Goal: Information Seeking & Learning: Learn about a topic

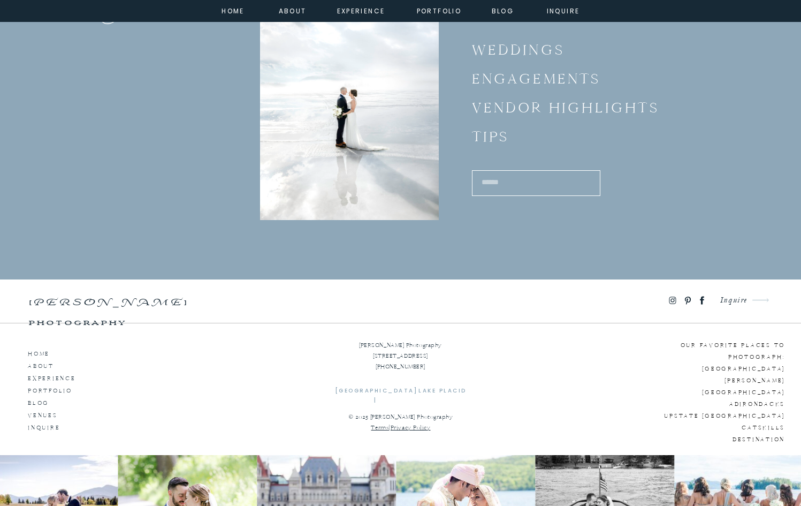
scroll to position [3877, 0]
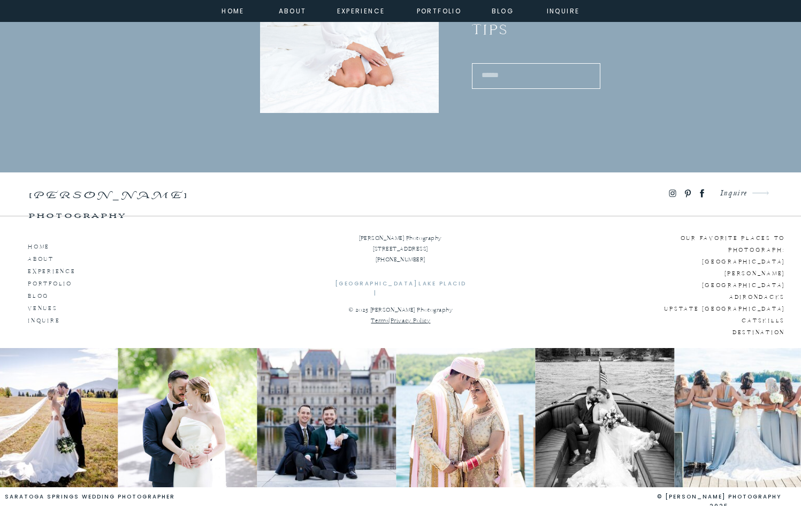
click at [717, 254] on p "Our favorite places to photograph: Saratoga Springs Lake George Lake Placid Adi…" at bounding box center [703, 279] width 163 height 95
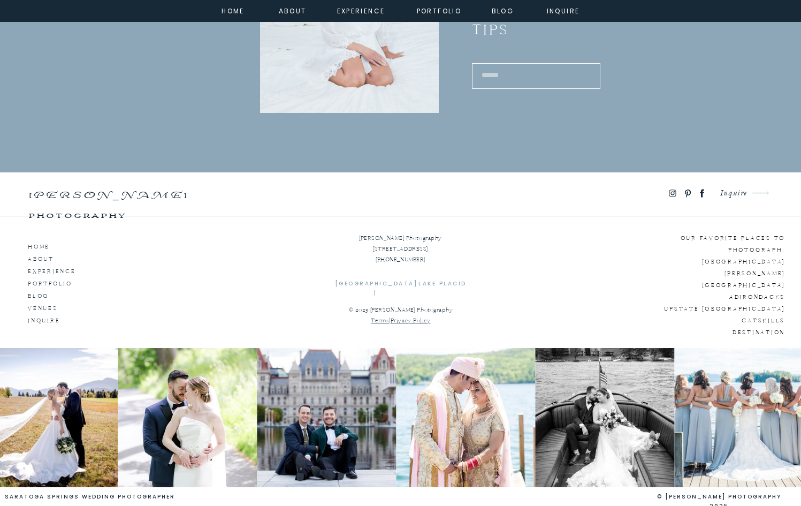
click at [752, 263] on p "Our favorite places to photograph: Saratoga Springs Lake George Lake Placid Adi…" at bounding box center [703, 279] width 163 height 95
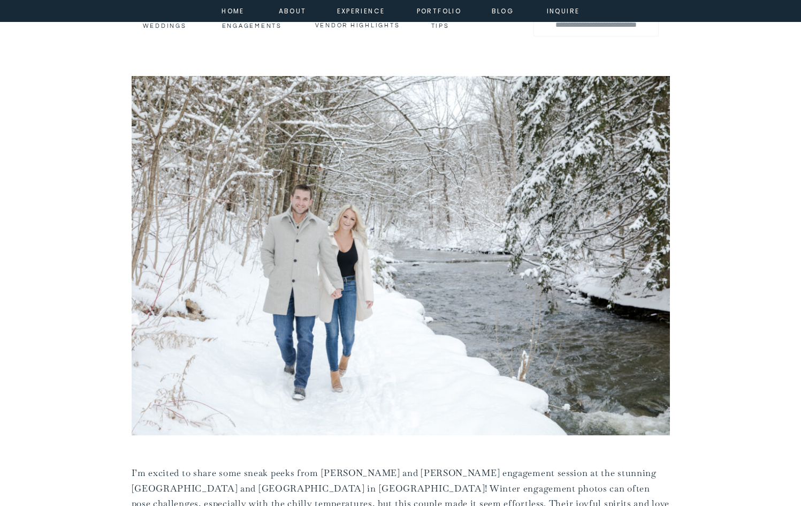
scroll to position [0, 0]
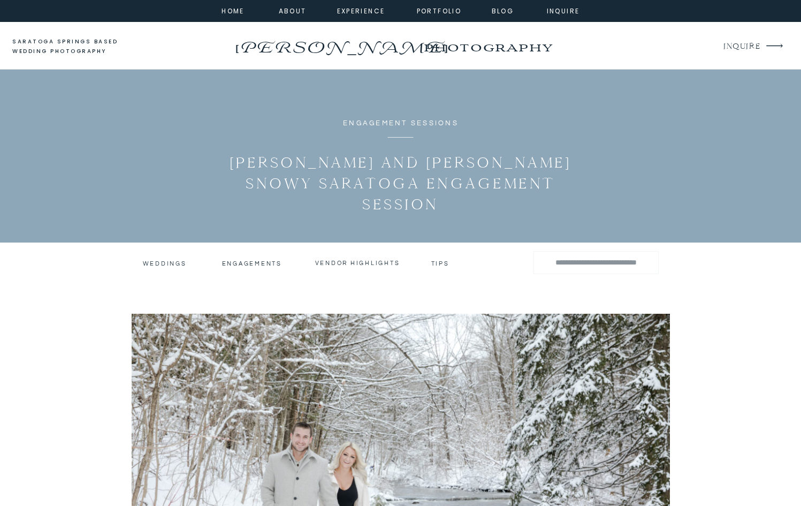
click at [271, 263] on h3 "engagements" at bounding box center [253, 262] width 63 height 7
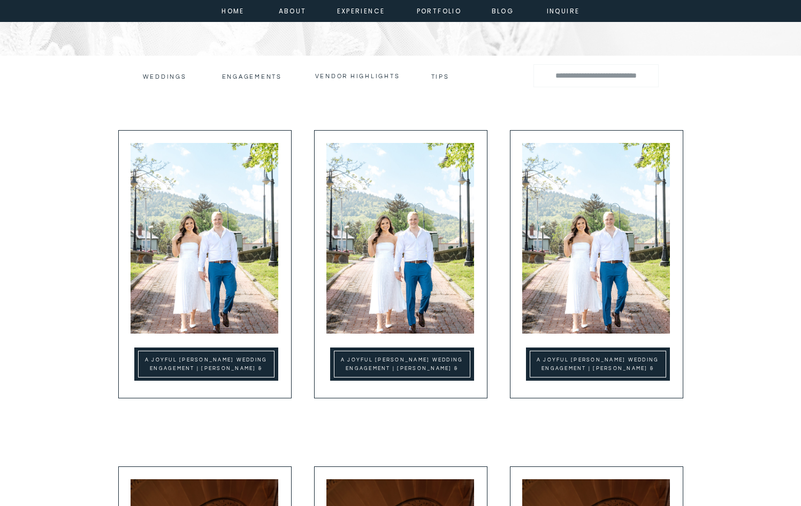
scroll to position [220, 0]
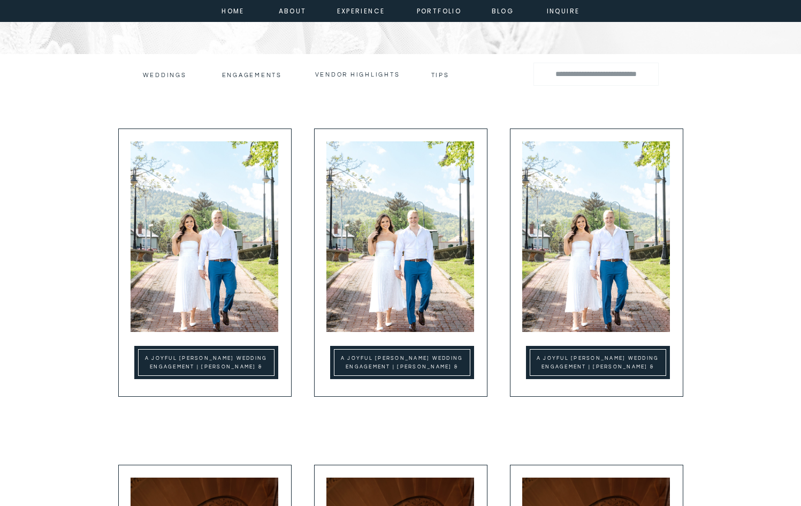
click at [192, 262] on img at bounding box center [205, 236] width 148 height 190
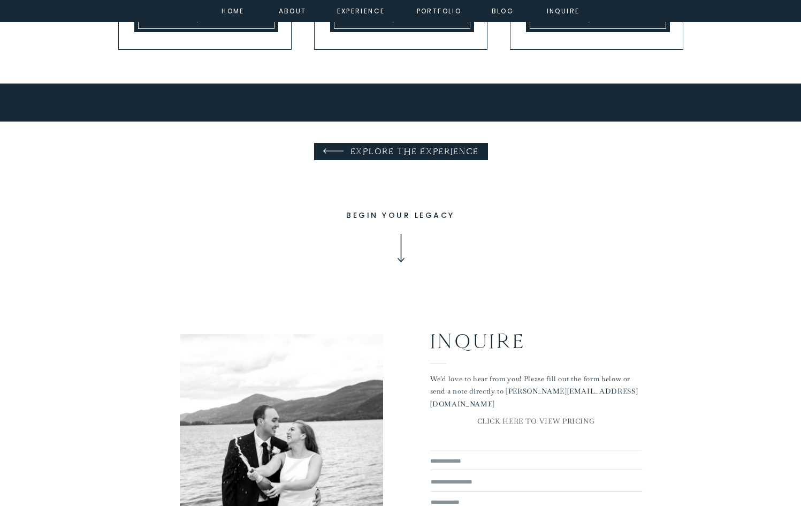
scroll to position [0, 0]
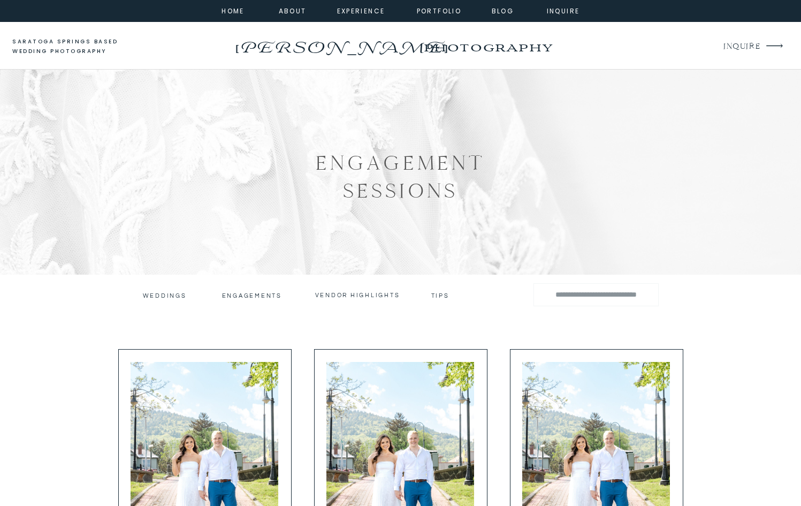
click at [247, 298] on h3 "engagements" at bounding box center [253, 295] width 63 height 7
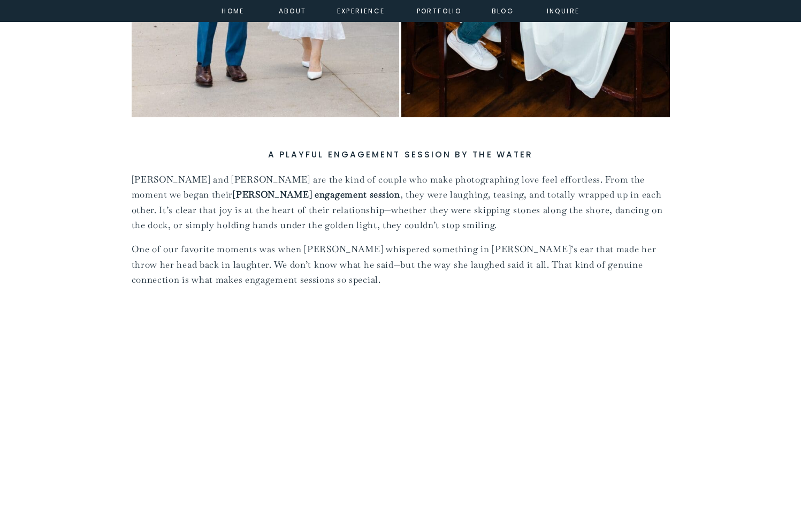
scroll to position [1376, 0]
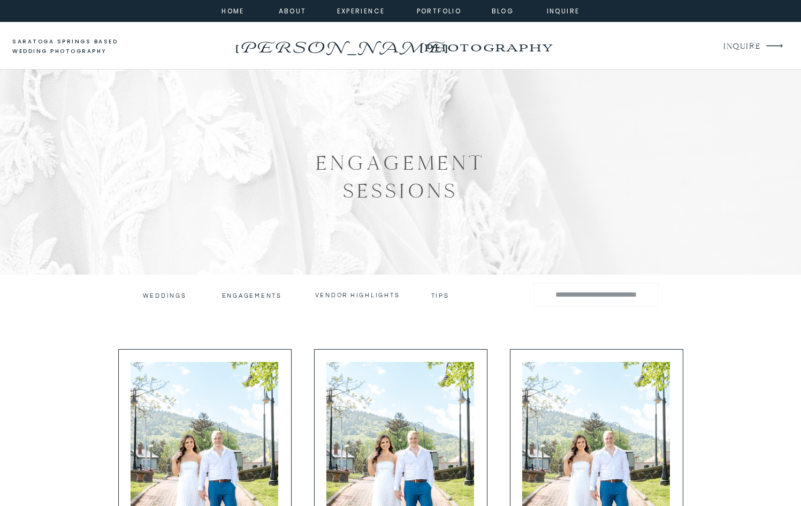
click at [434, 295] on h3 "tips" at bounding box center [441, 294] width 20 height 5
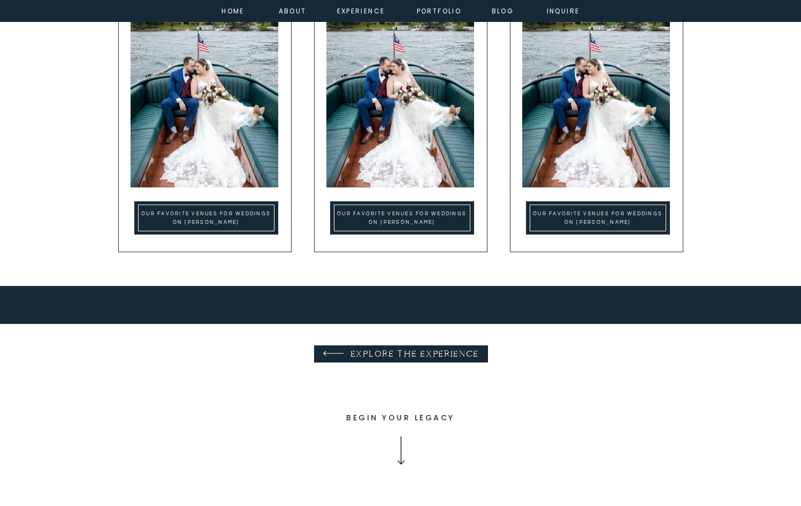
scroll to position [747, 0]
